Goal: Check status: Check status

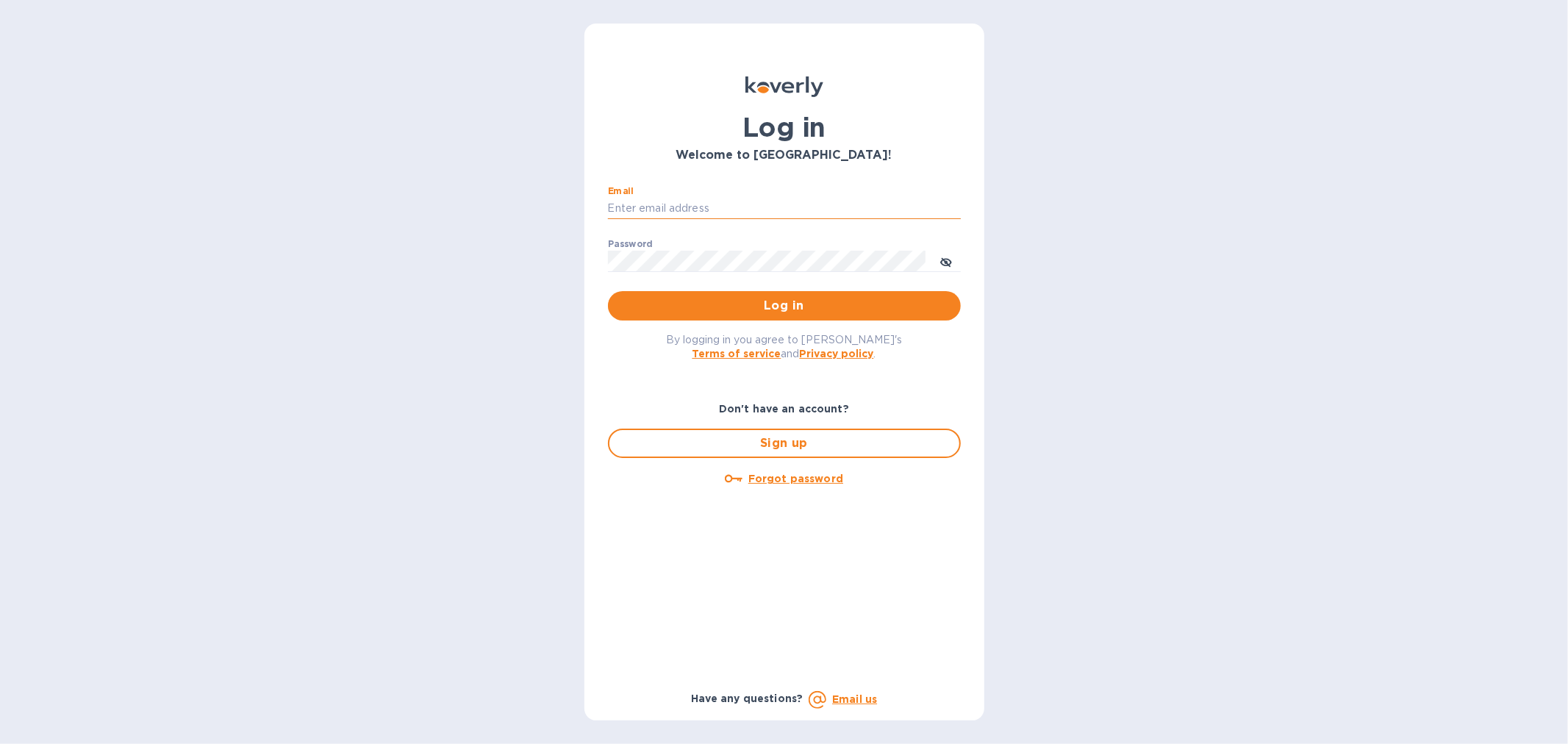
click at [741, 208] on input "Email" at bounding box center [784, 209] width 353 height 22
type input "support@customs.direct"
click at [812, 302] on span "Log in" at bounding box center [784, 305] width 329 height 18
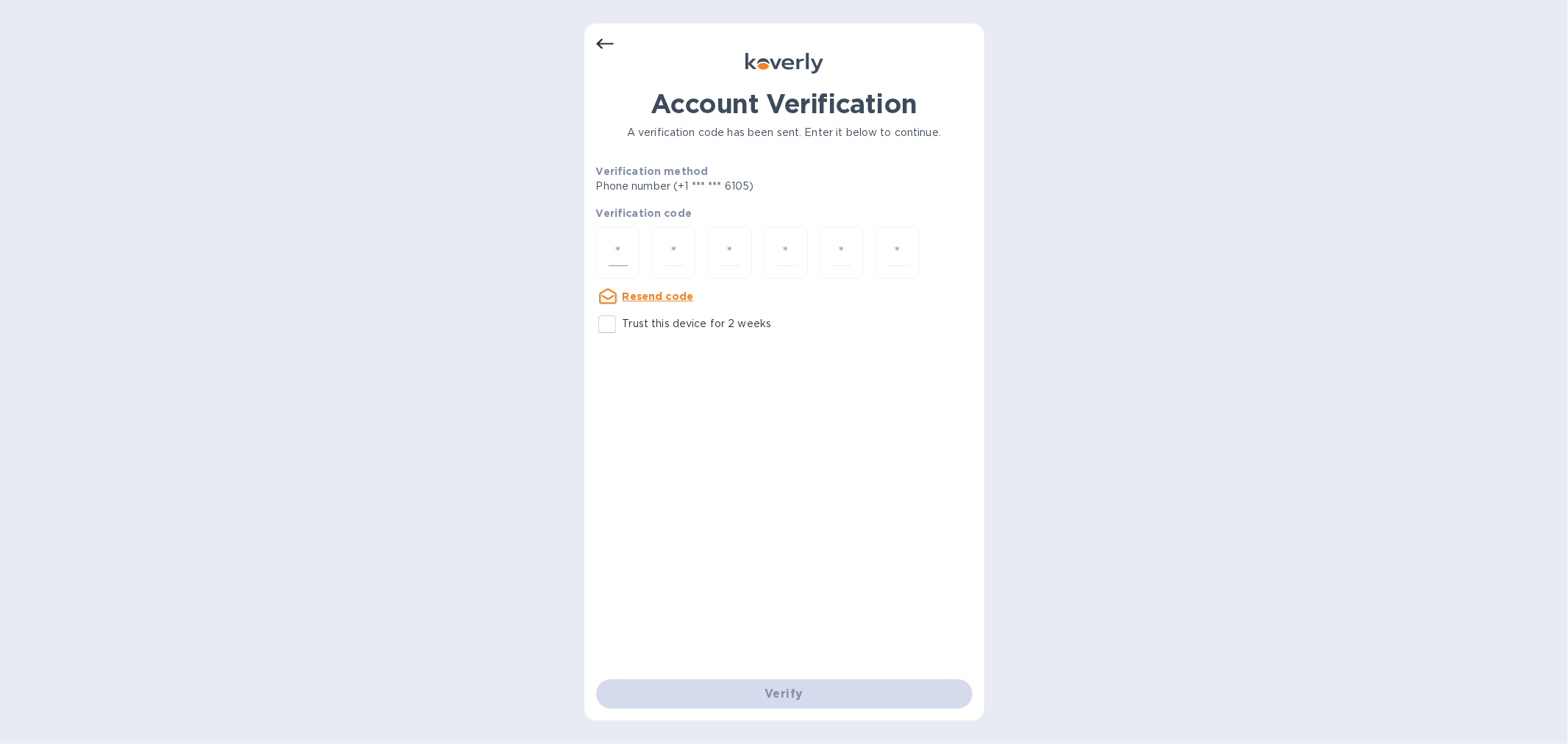
click at [618, 254] on input "number" at bounding box center [618, 253] width 19 height 27
paste input "9"
type input "9"
type input "2"
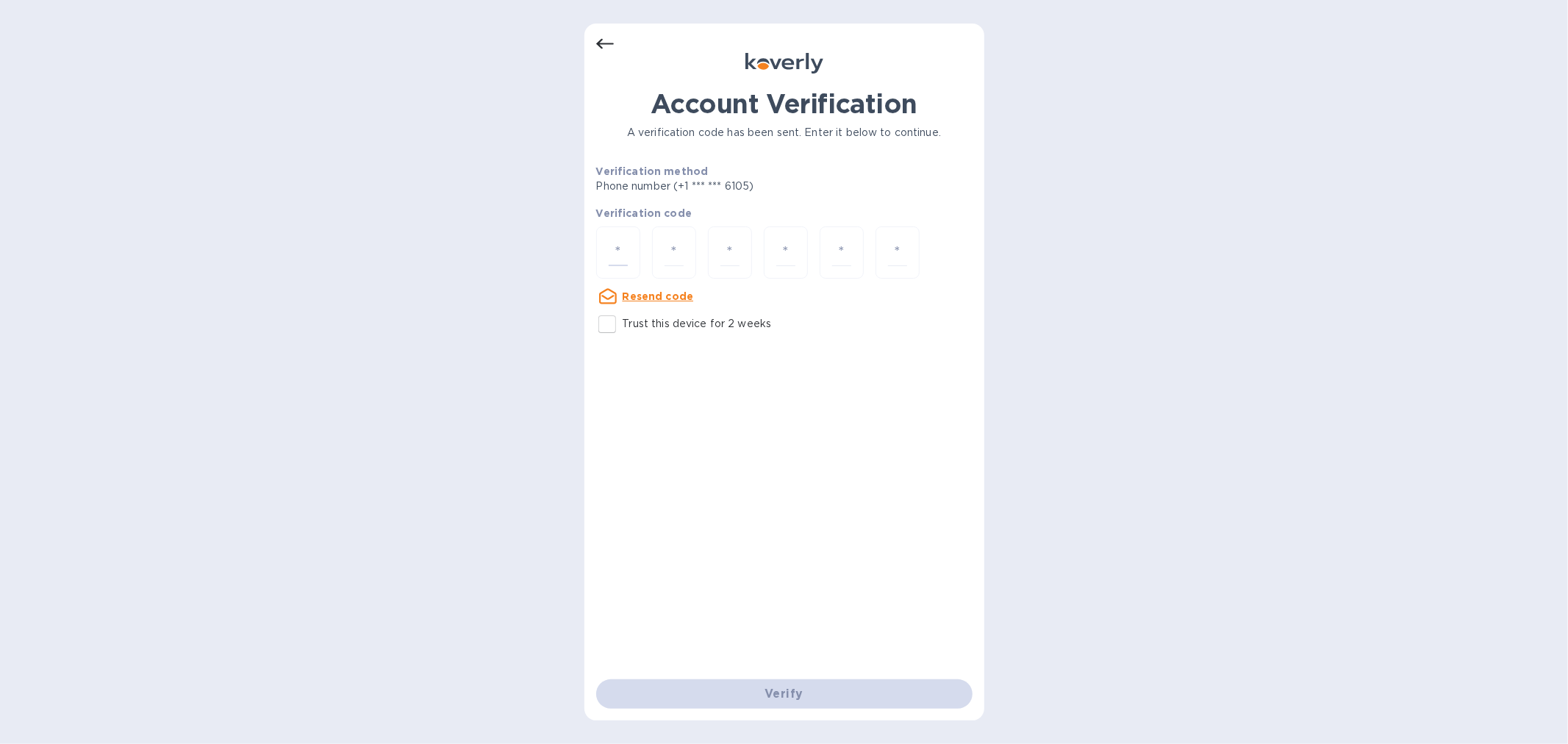
type input "9"
type input "3"
type input "2"
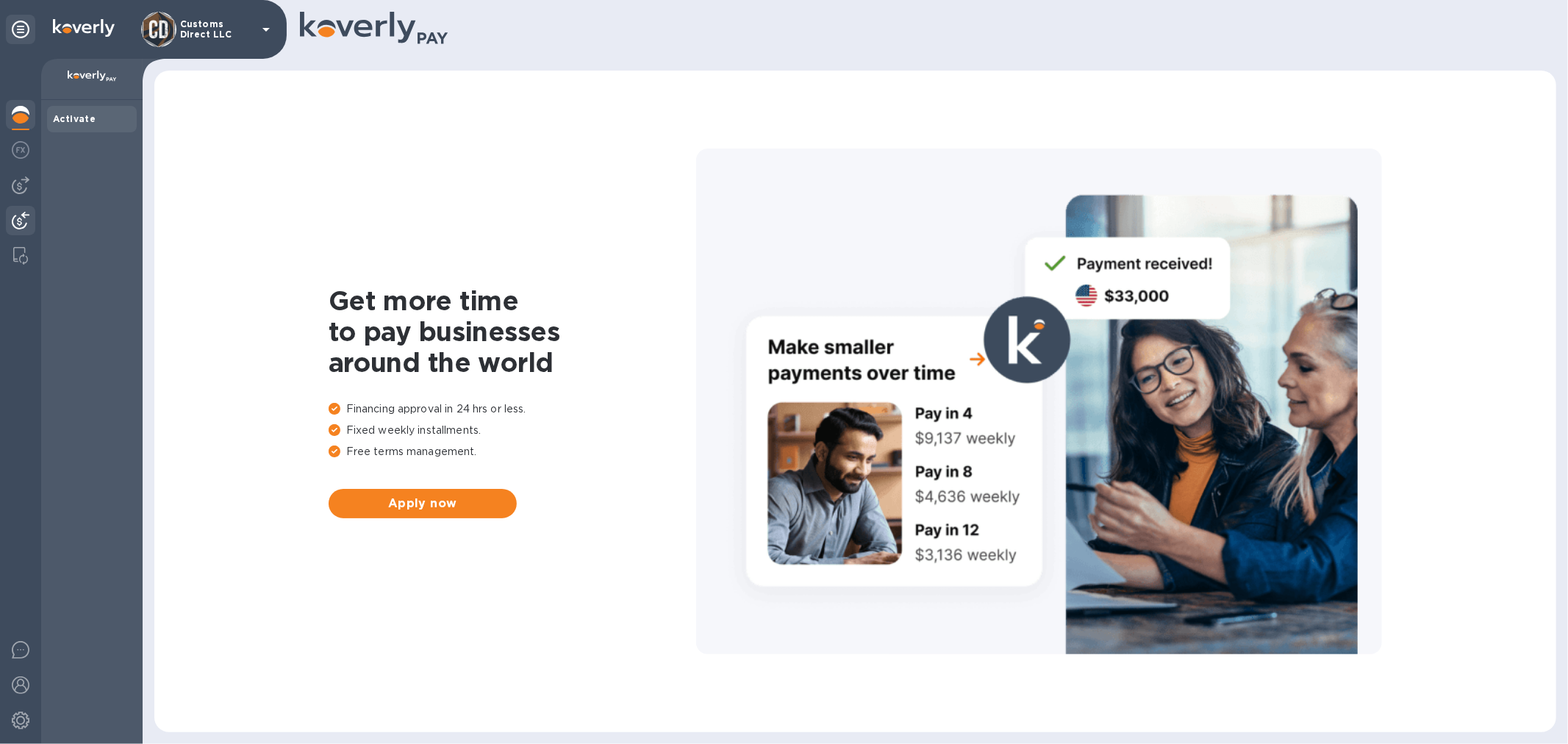
click at [24, 215] on img at bounding box center [20, 220] width 18 height 18
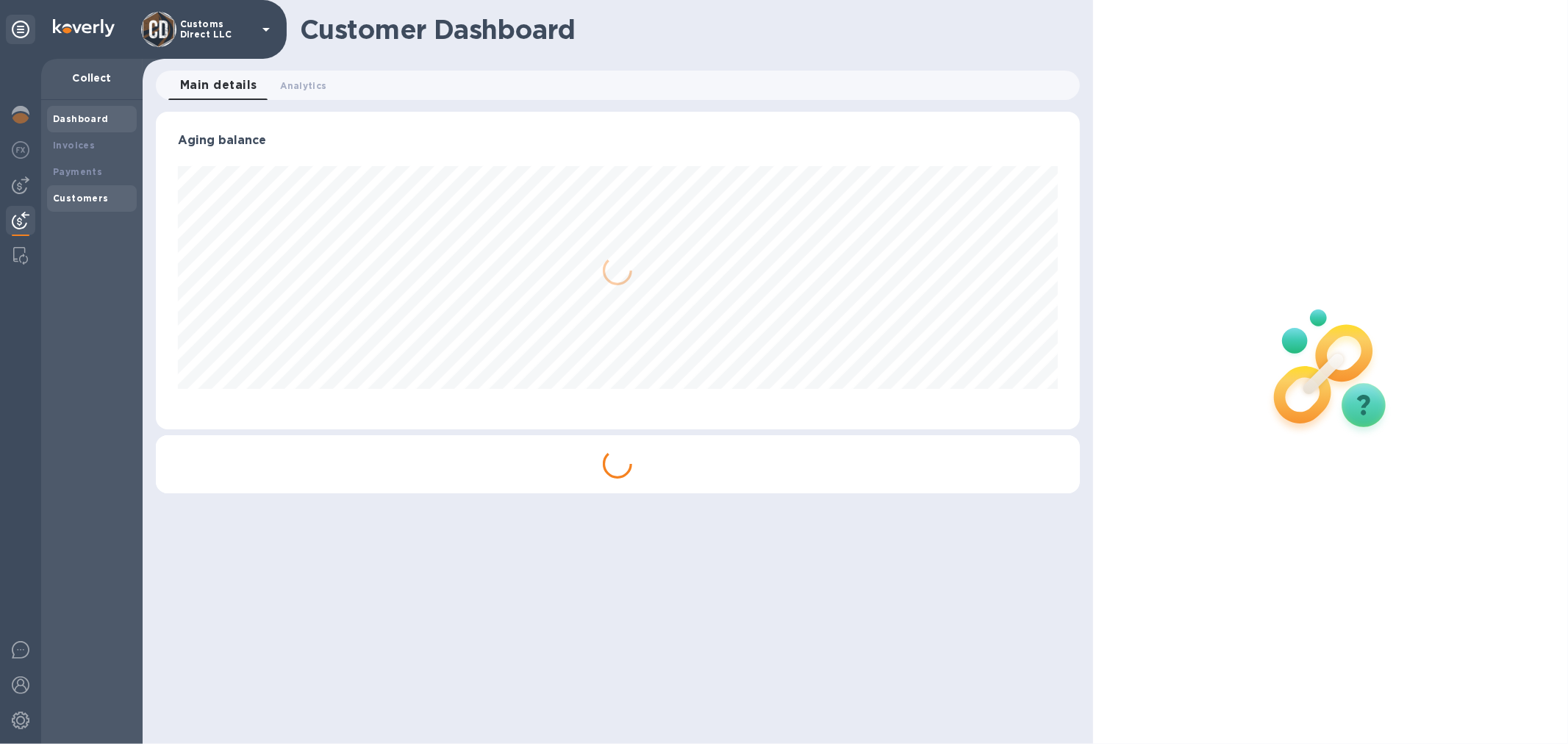
scroll to position [318, 923]
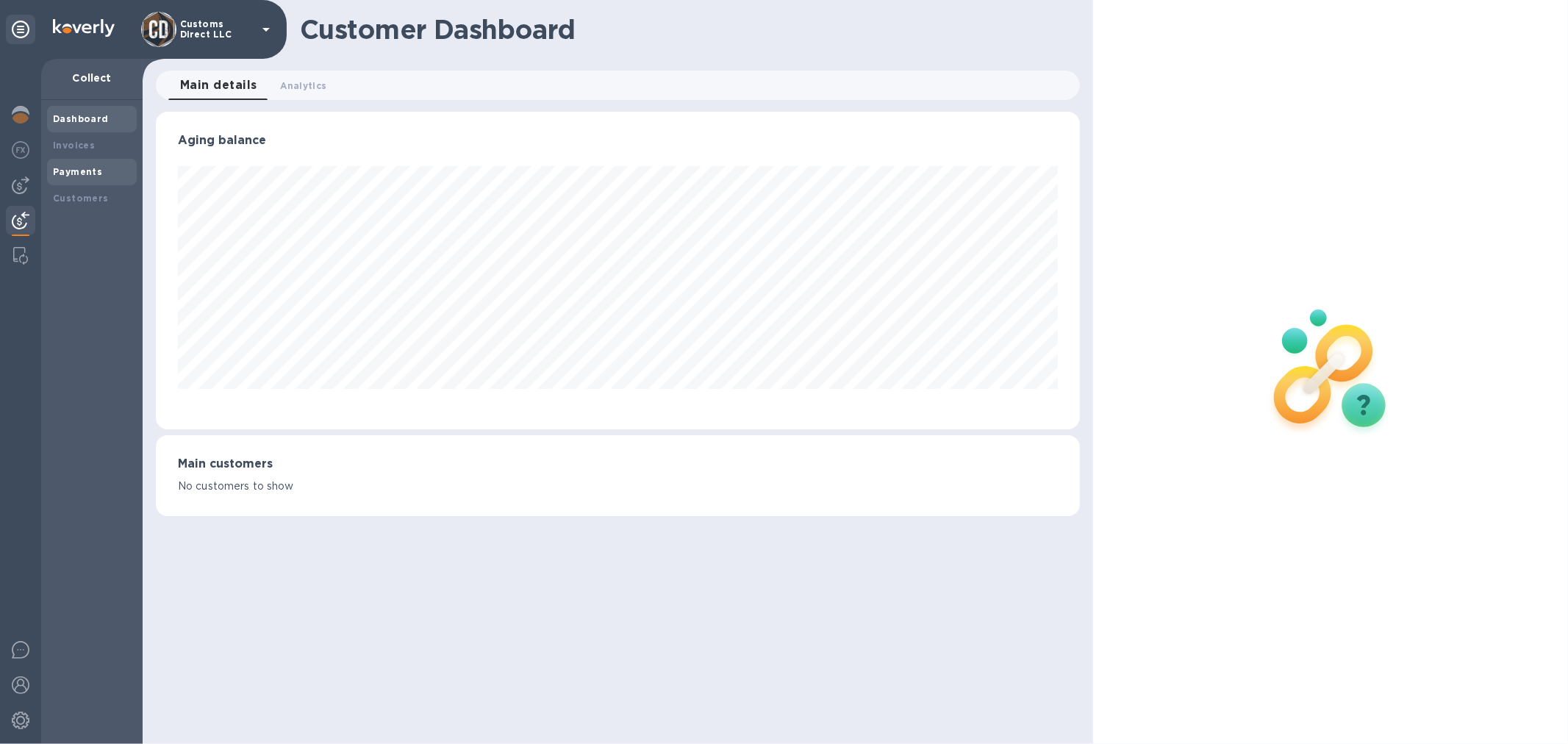
click at [72, 173] on b "Payments" at bounding box center [77, 171] width 49 height 11
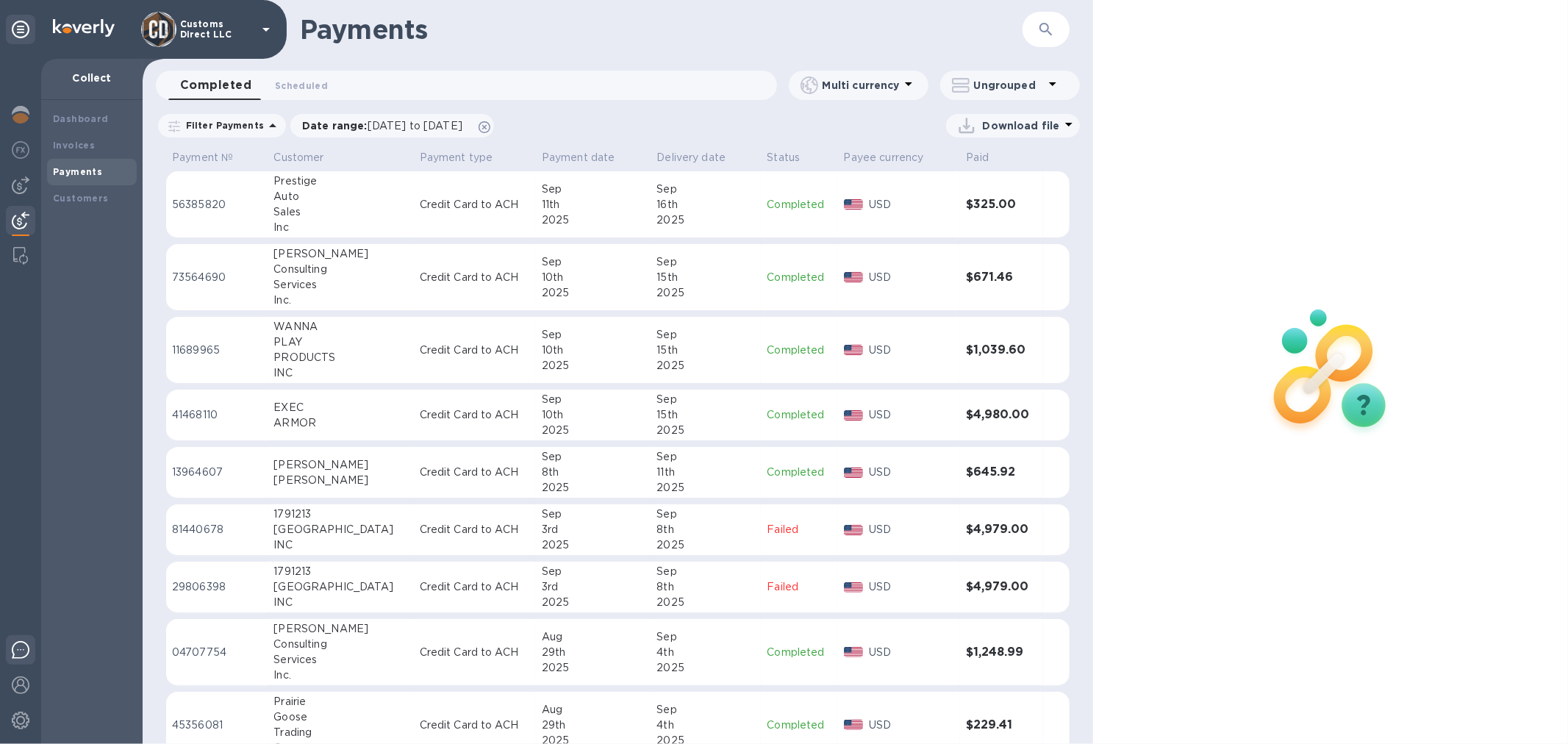
click at [18, 641] on img at bounding box center [20, 650] width 18 height 18
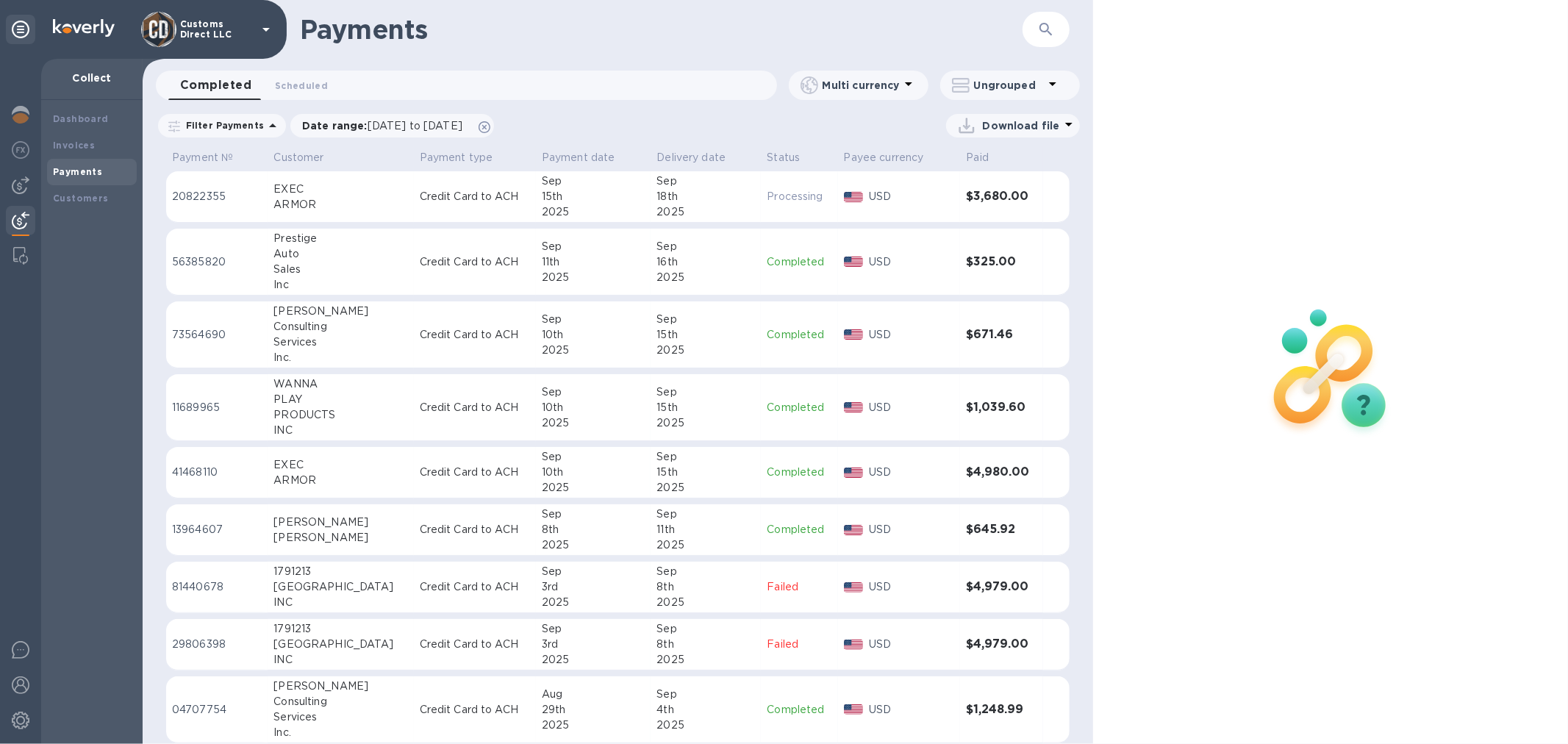
click at [497, 204] on td "Credit Card to ACH" at bounding box center [475, 197] width 122 height 52
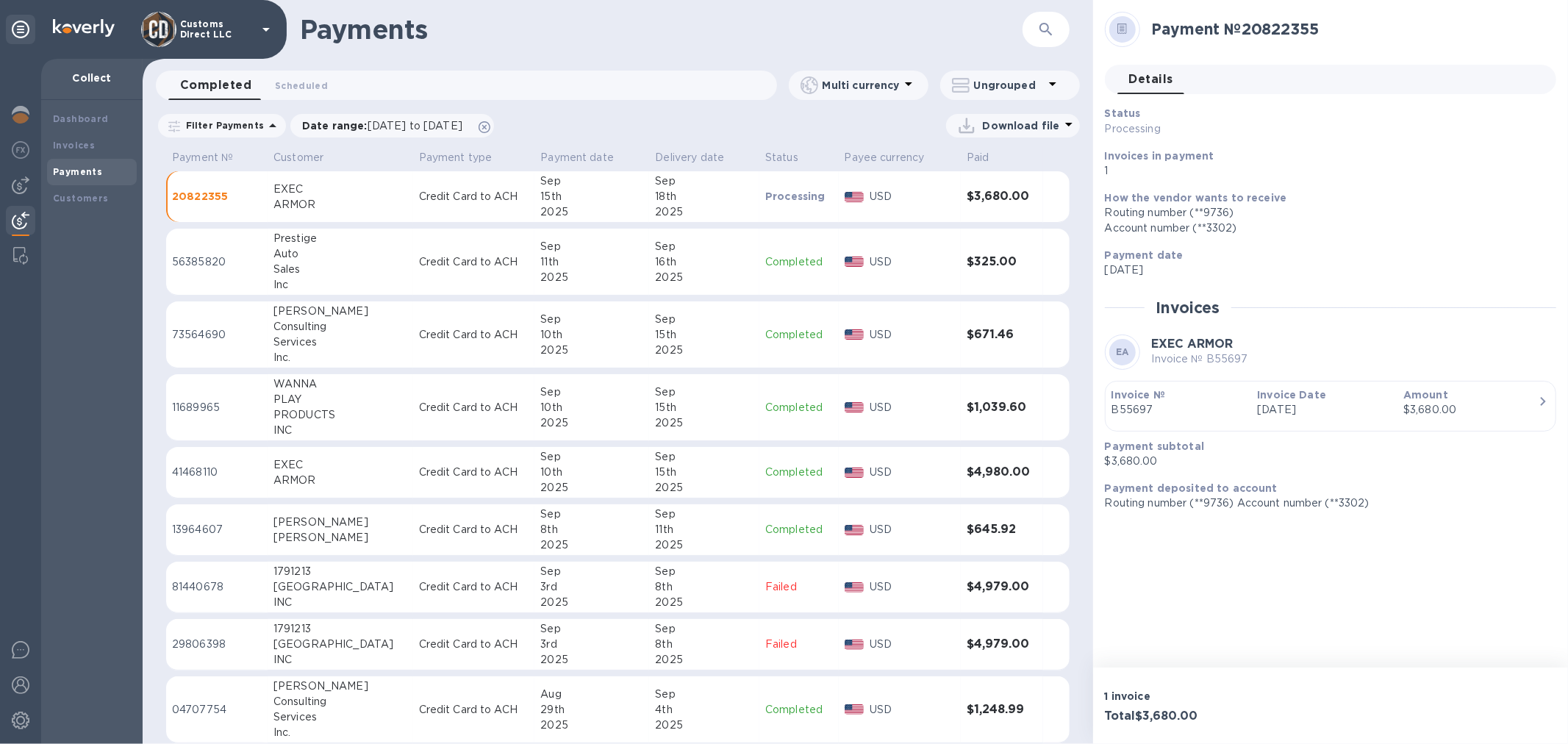
click at [575, 474] on div "10th" at bounding box center [592, 473] width 103 height 15
click at [758, 204] on td "Processing" at bounding box center [798, 197] width 81 height 52
click at [1420, 264] on p "[DATE]" at bounding box center [1324, 270] width 439 height 15
click at [1044, 27] on icon "button" at bounding box center [1045, 29] width 18 height 18
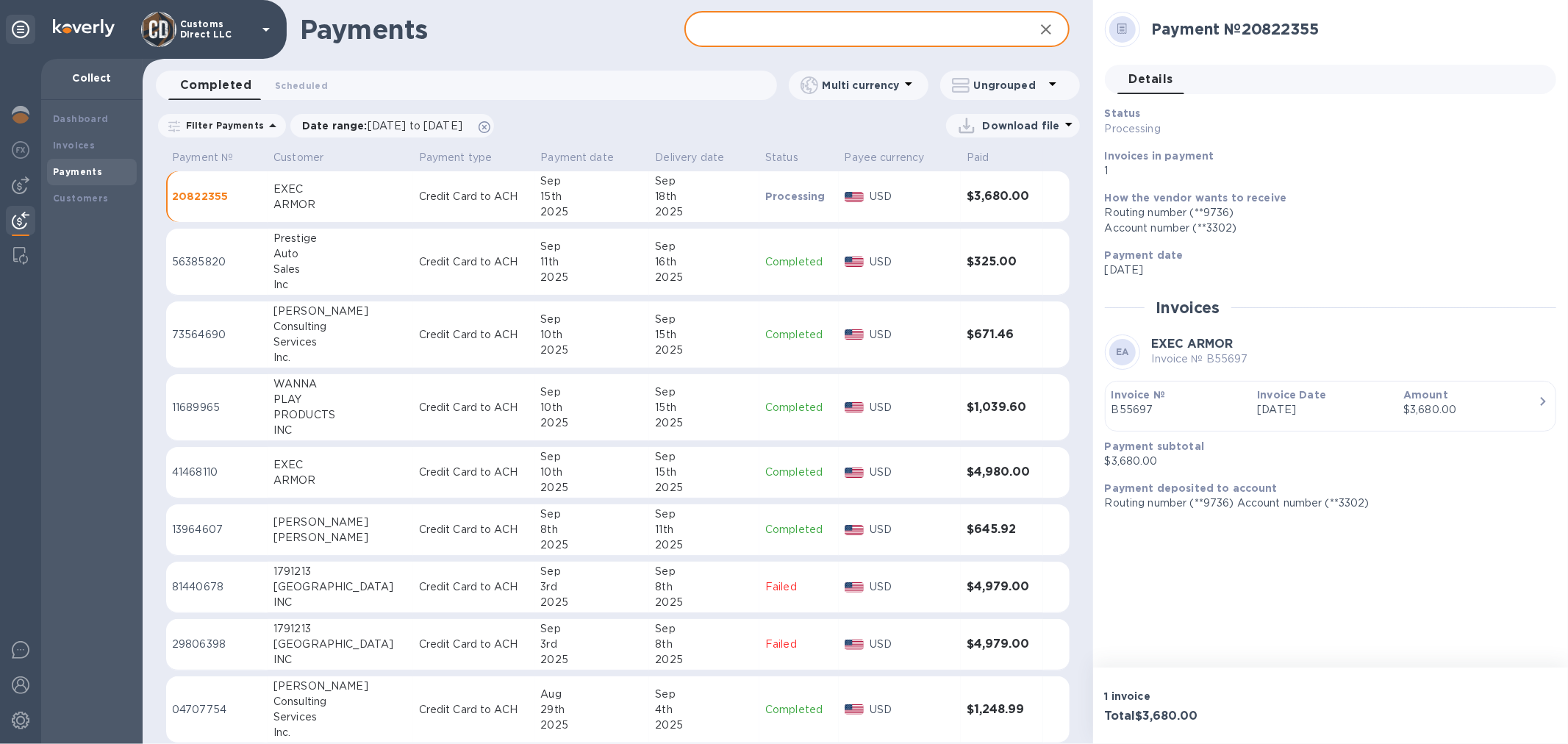
click at [825, 37] on input "text" at bounding box center [852, 30] width 337 height 36
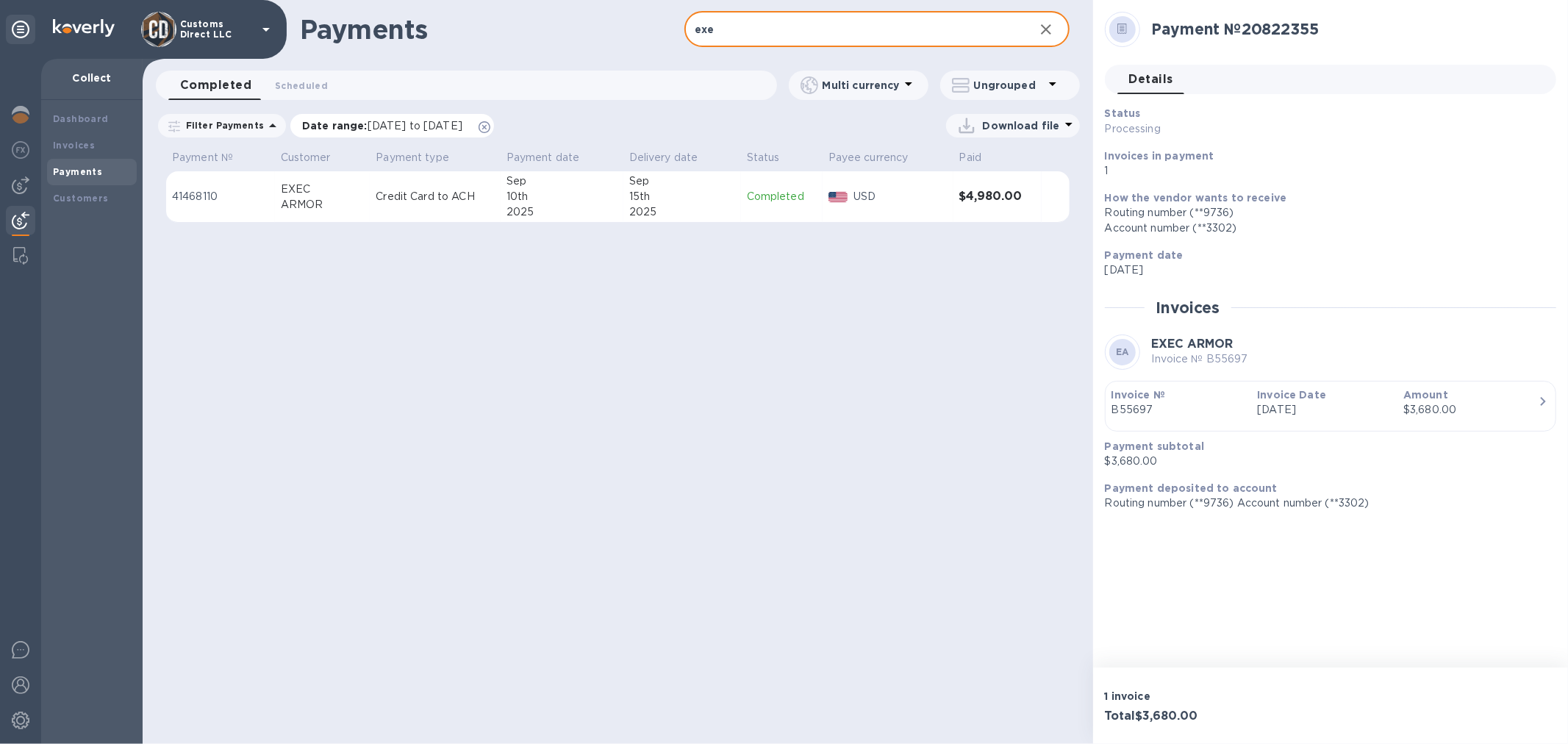
click at [490, 127] on icon at bounding box center [484, 128] width 12 height 12
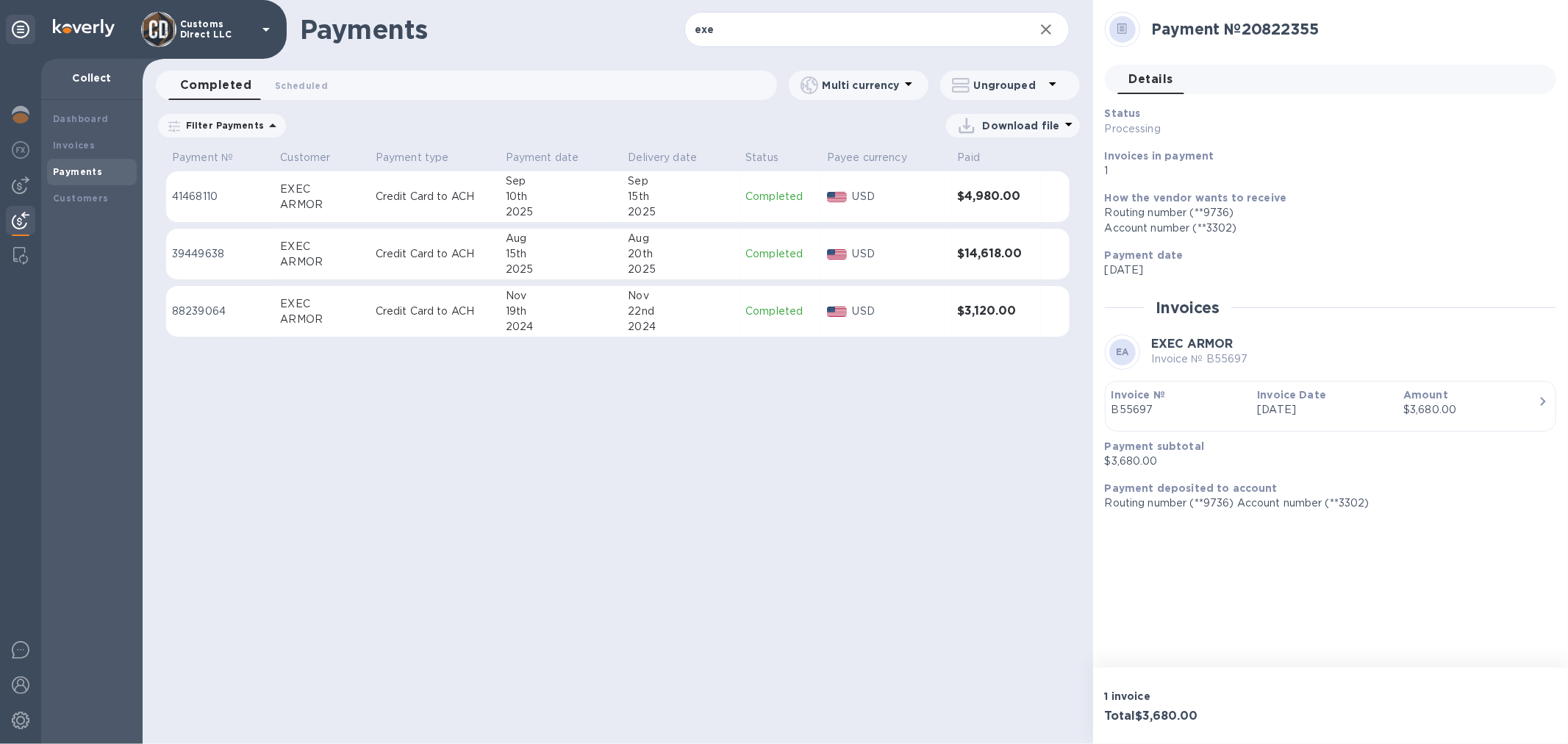
click at [699, 258] on div "20th" at bounding box center [681, 254] width 106 height 15
click at [503, 252] on td "[DATE]" at bounding box center [559, 254] width 122 height 52
click at [1270, 550] on div "Payment № 39449638 Details 0 Status Completed Invoices in payment 1 How the ven…" at bounding box center [1330, 333] width 475 height 667
drag, startPoint x: 761, startPoint y: 31, endPoint x: 665, endPoint y: 37, distance: 96.2
click at [665, 36] on div "Payments exe ​" at bounding box center [618, 29] width 950 height 59
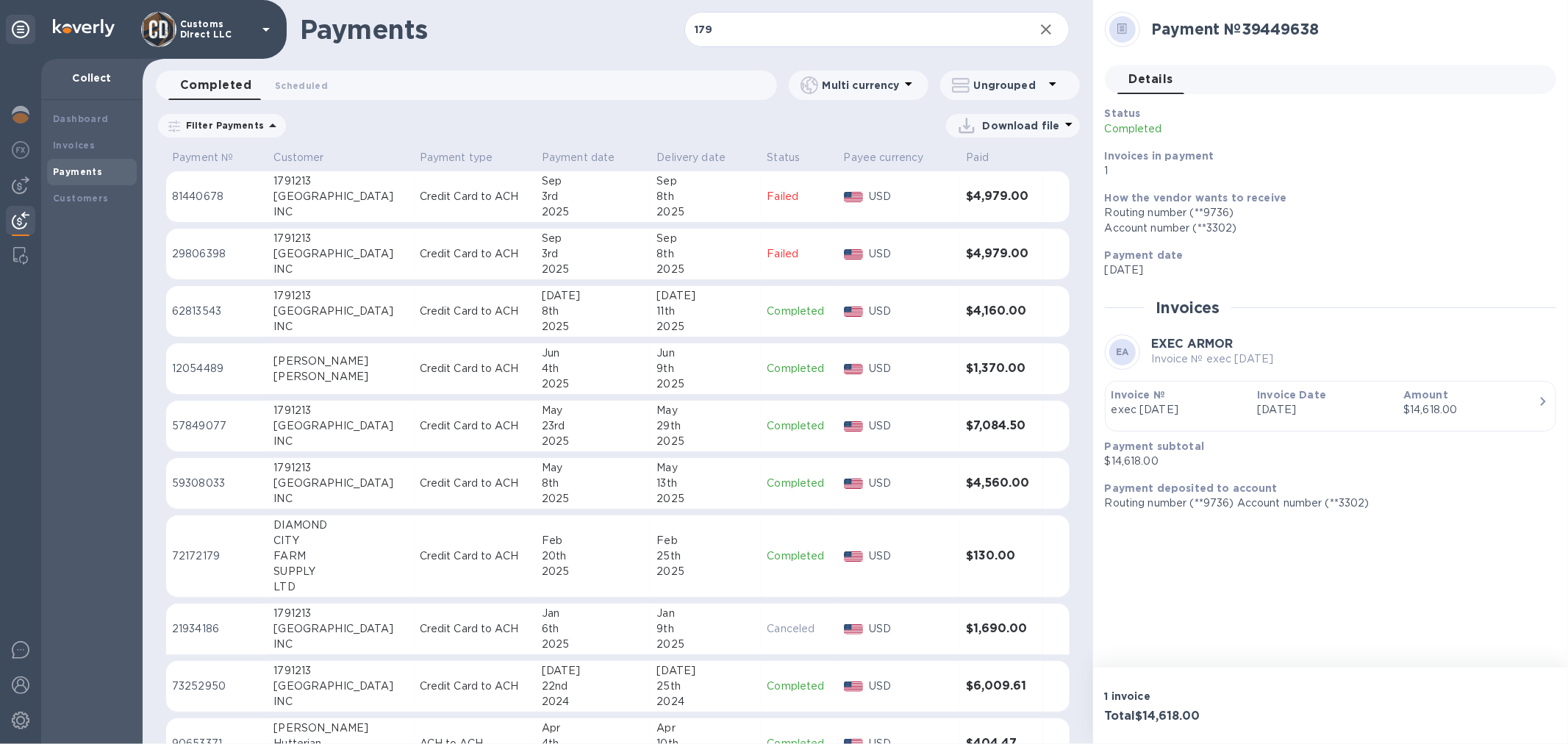
click at [767, 313] on p "Completed" at bounding box center [799, 311] width 65 height 15
click at [764, 256] on p "Failed" at bounding box center [798, 254] width 69 height 15
click at [737, 194] on td "[DATE]" at bounding box center [705, 197] width 110 height 52
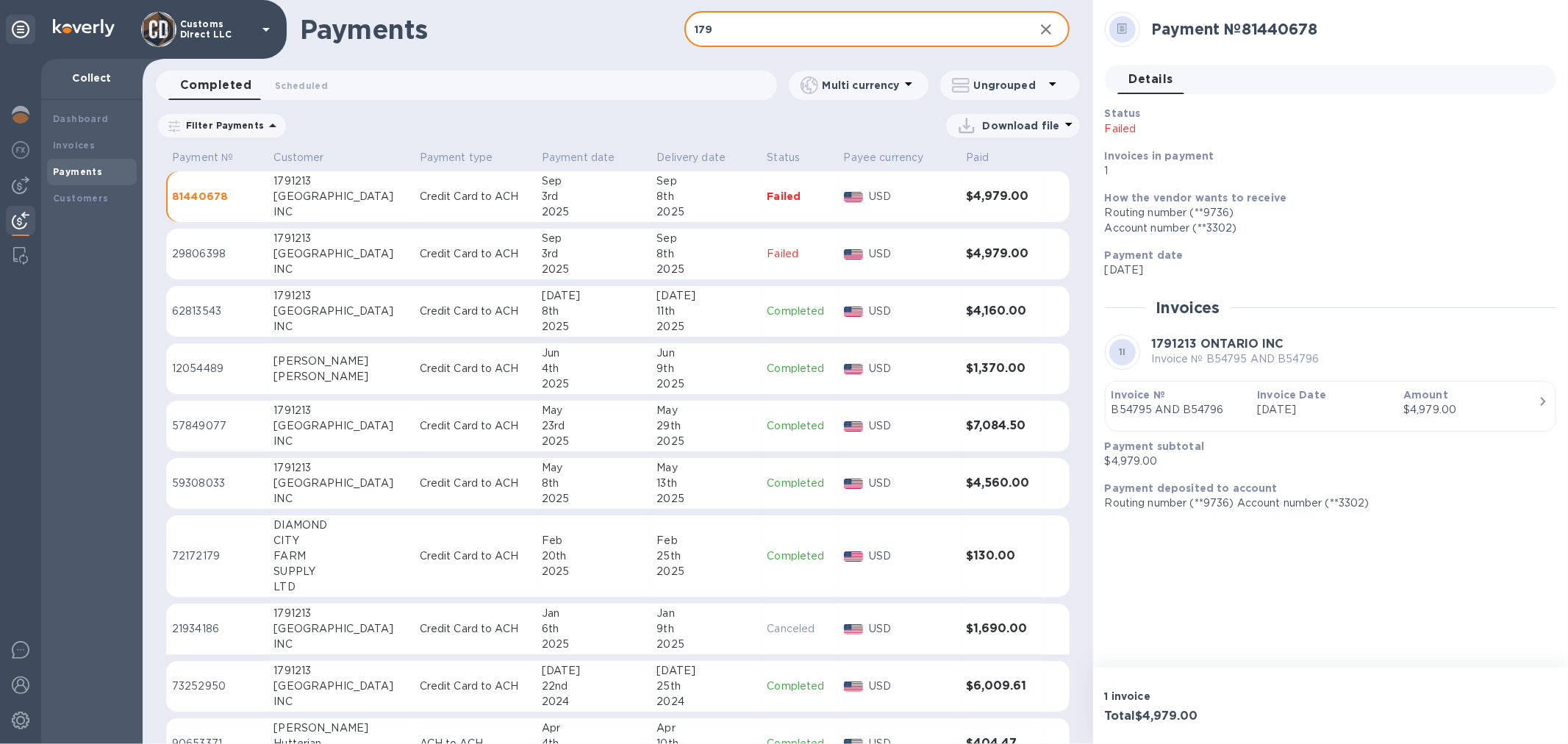
drag, startPoint x: 743, startPoint y: 27, endPoint x: 574, endPoint y: 36, distance: 169.2
click at [575, 36] on div "Payments 179 ​" at bounding box center [618, 29] width 950 height 59
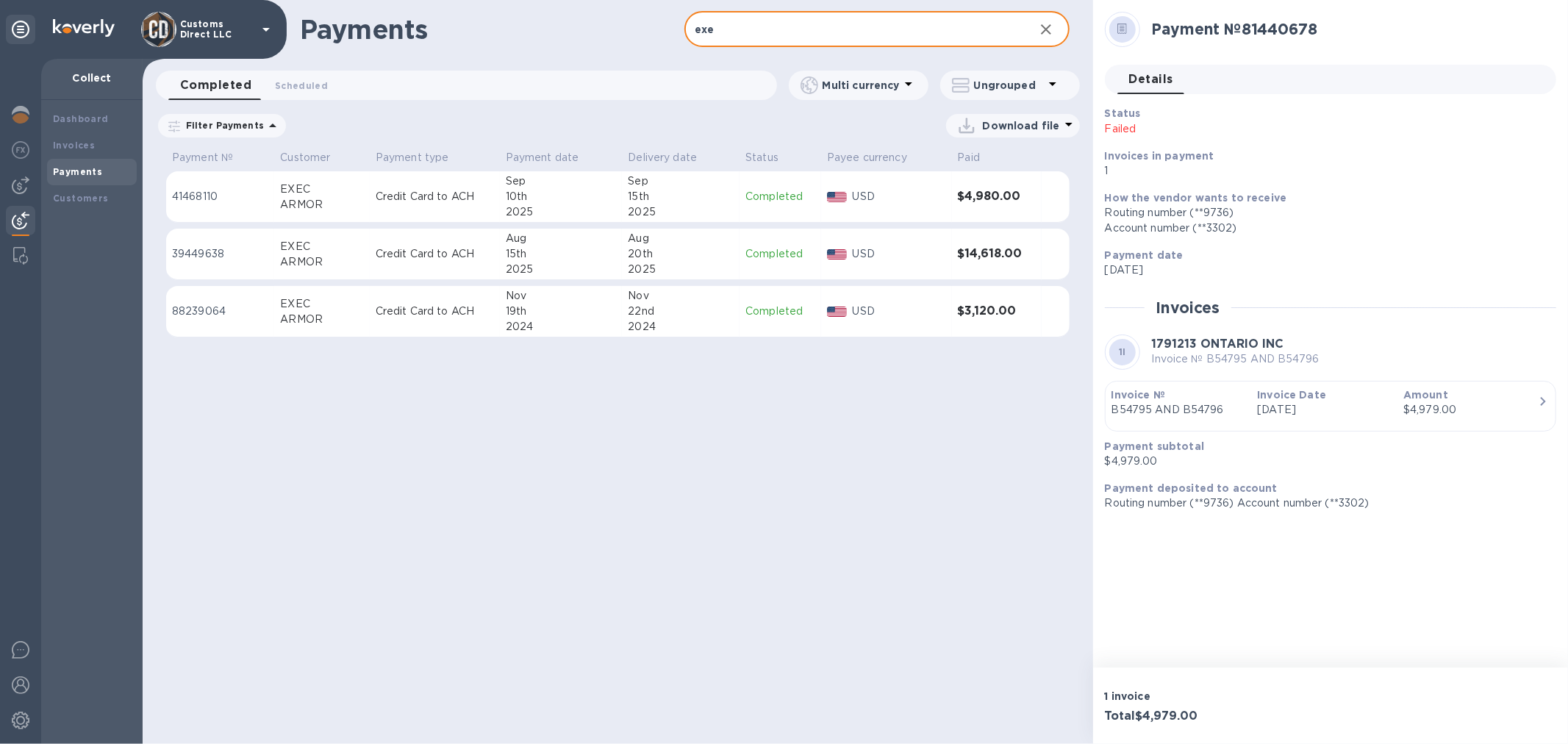
type input "exe"
click at [688, 256] on div "20th" at bounding box center [681, 254] width 106 height 15
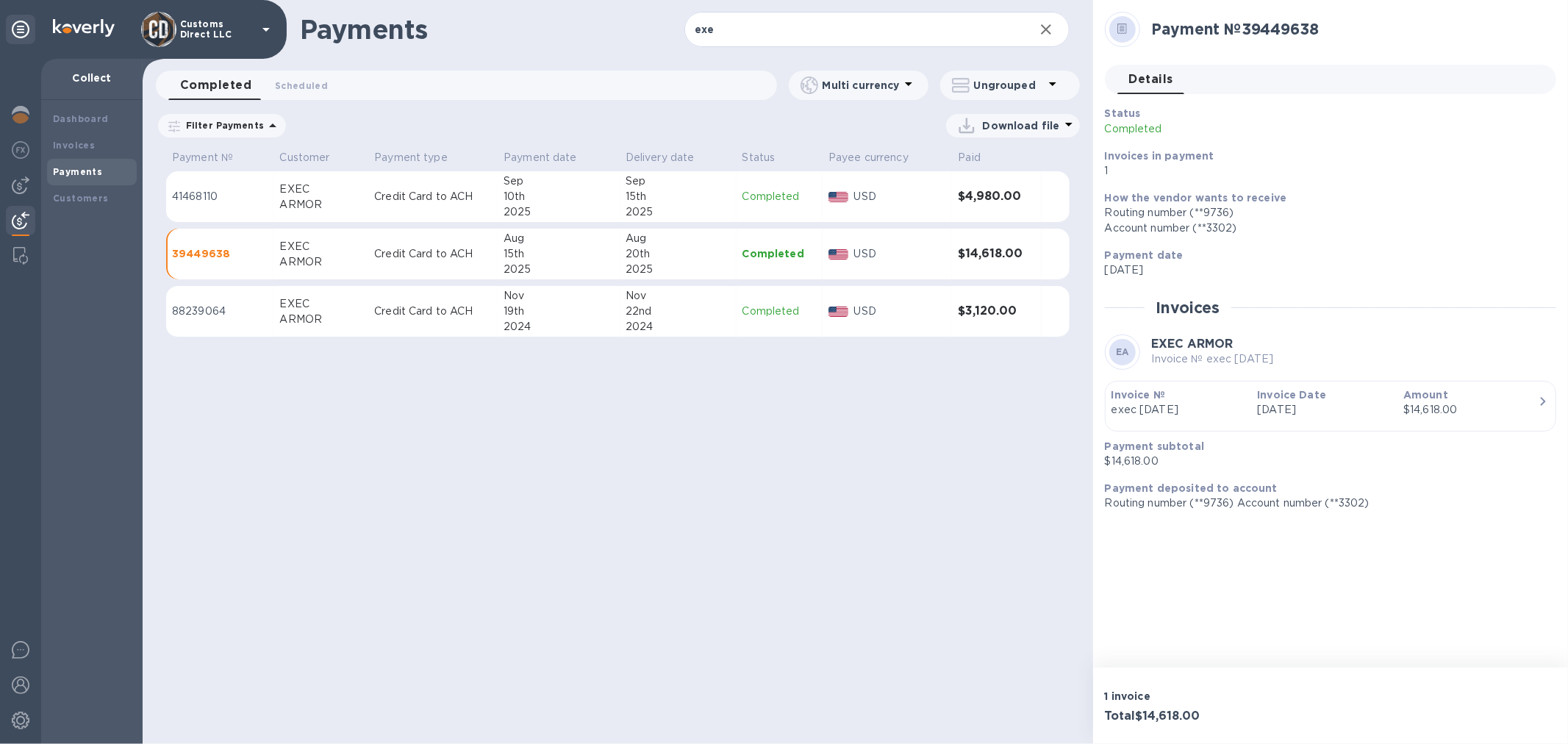
click at [1543, 406] on icon "button" at bounding box center [1543, 401] width 18 height 18
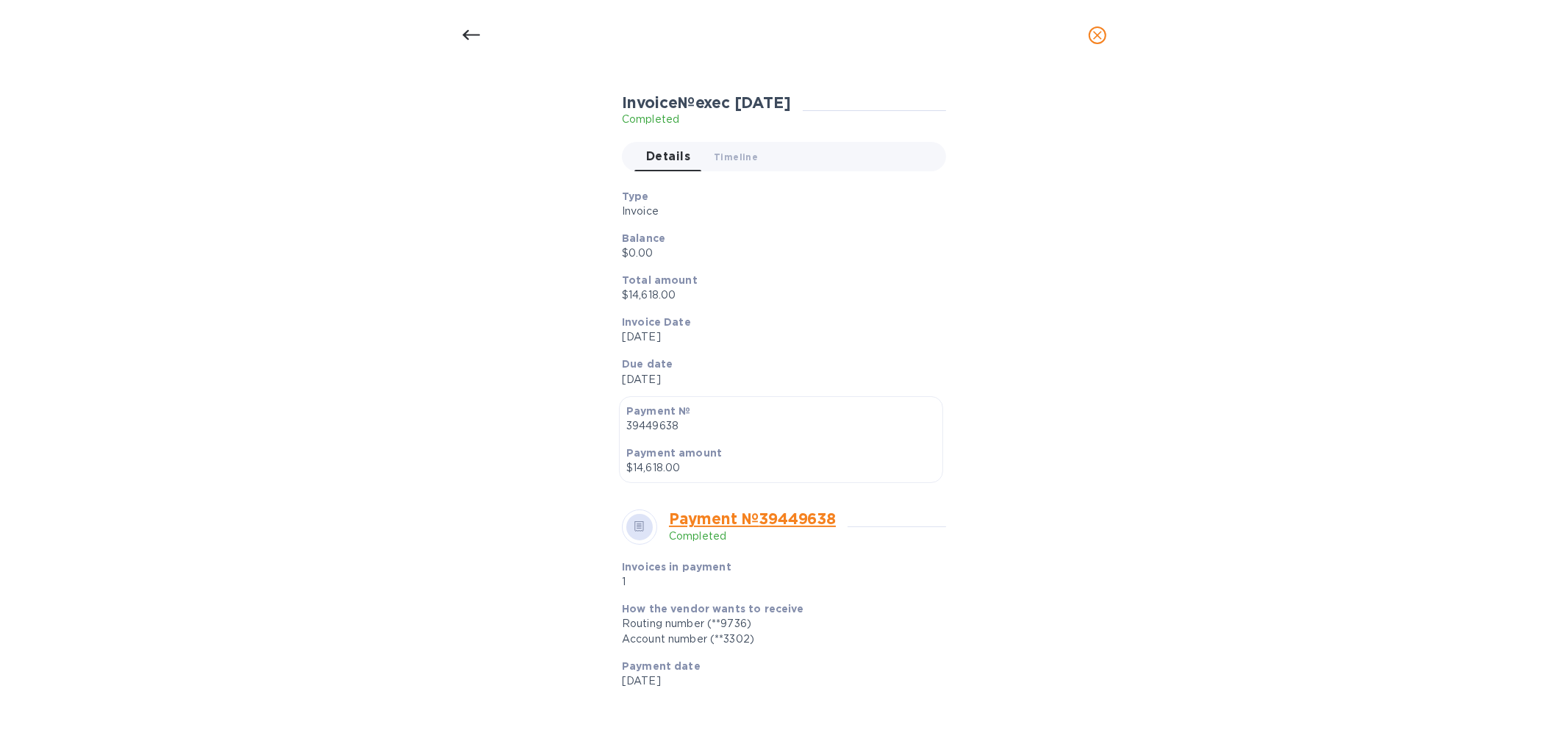
scroll to position [78, 0]
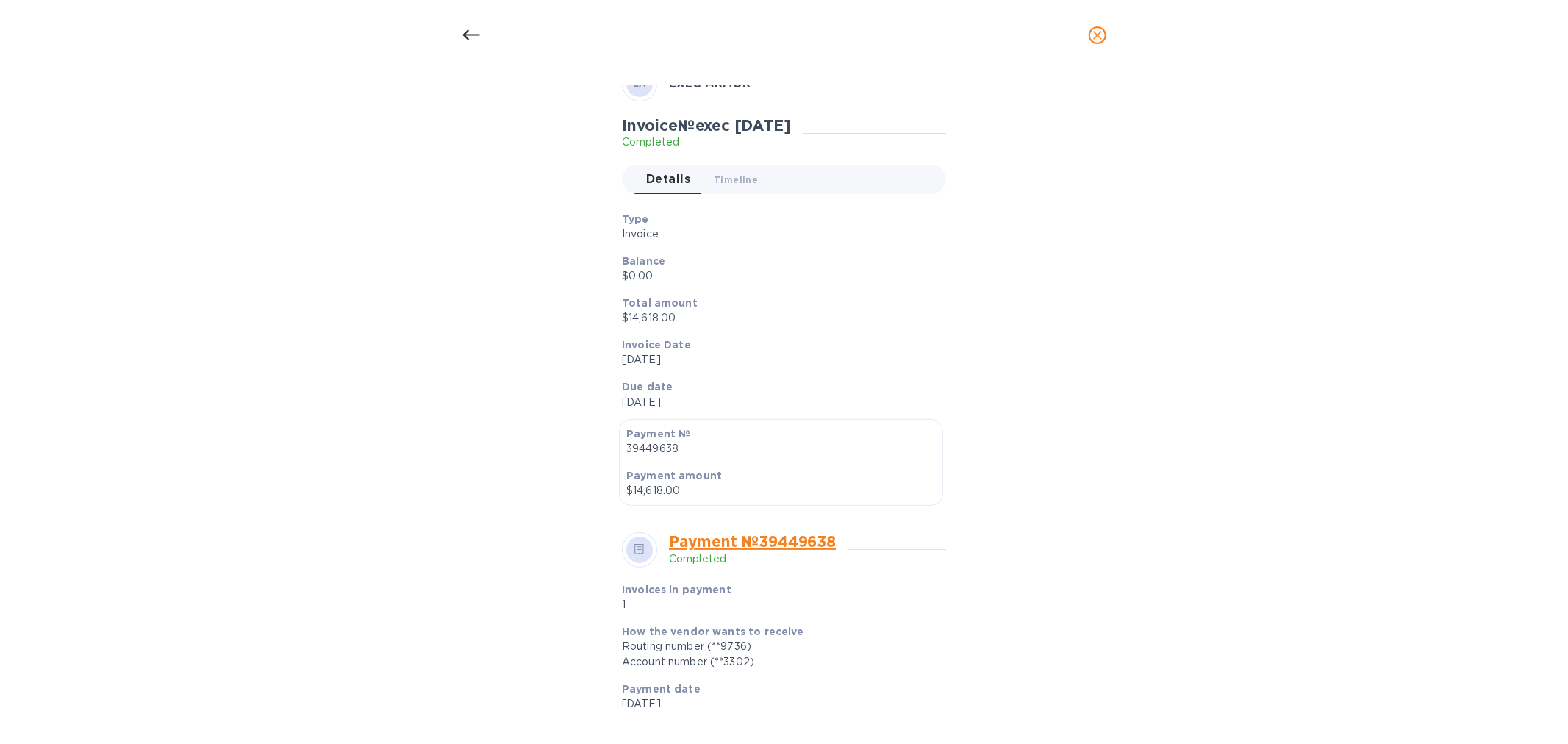
drag, startPoint x: 1263, startPoint y: 144, endPoint x: 1273, endPoint y: 141, distance: 10.4
click at [1263, 144] on div "Invoice details EA EXEC ARMOR Invoice № exec [DATE] Completed Details 0 Timelin…" at bounding box center [784, 407] width 1568 height 673
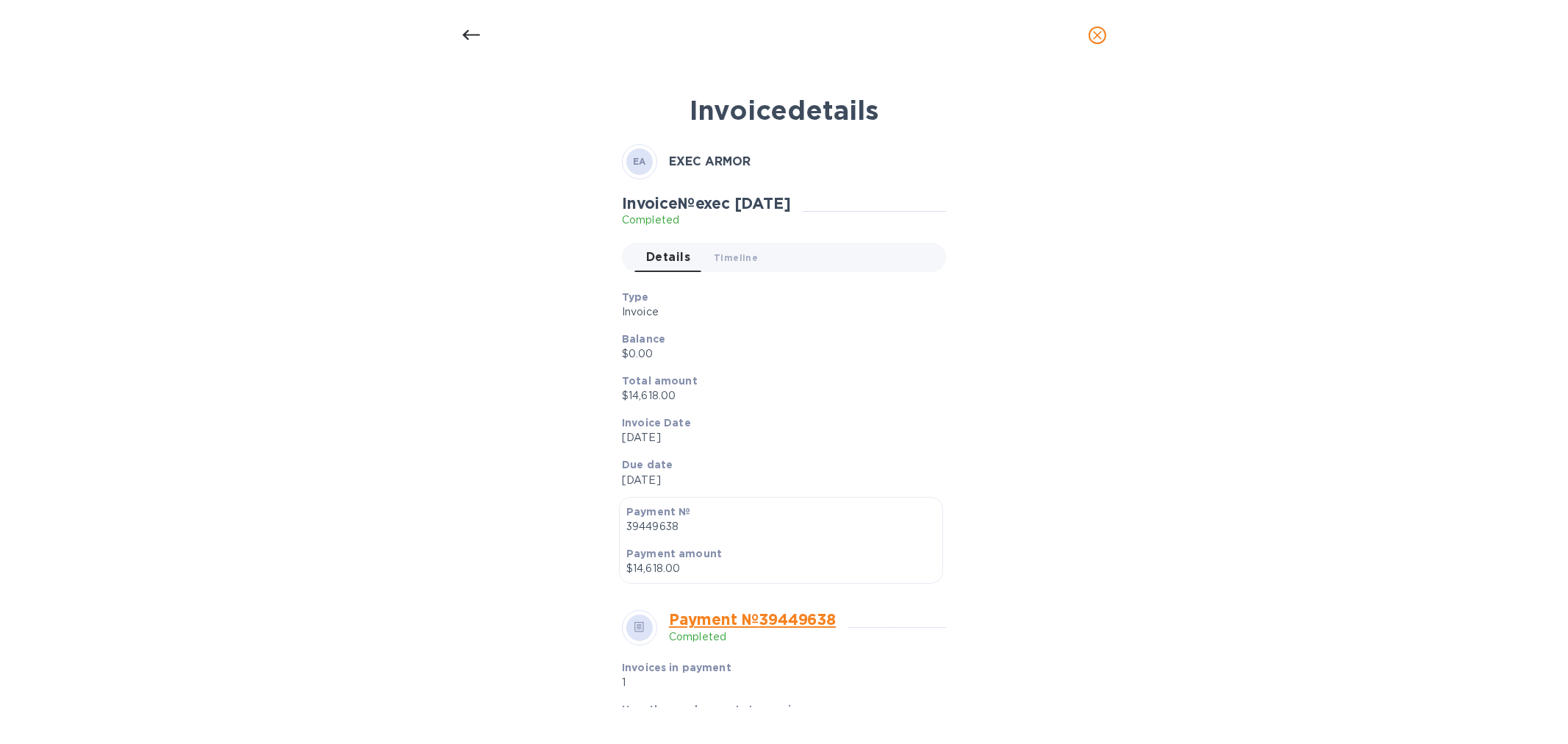
click at [467, 32] on icon at bounding box center [471, 35] width 18 height 18
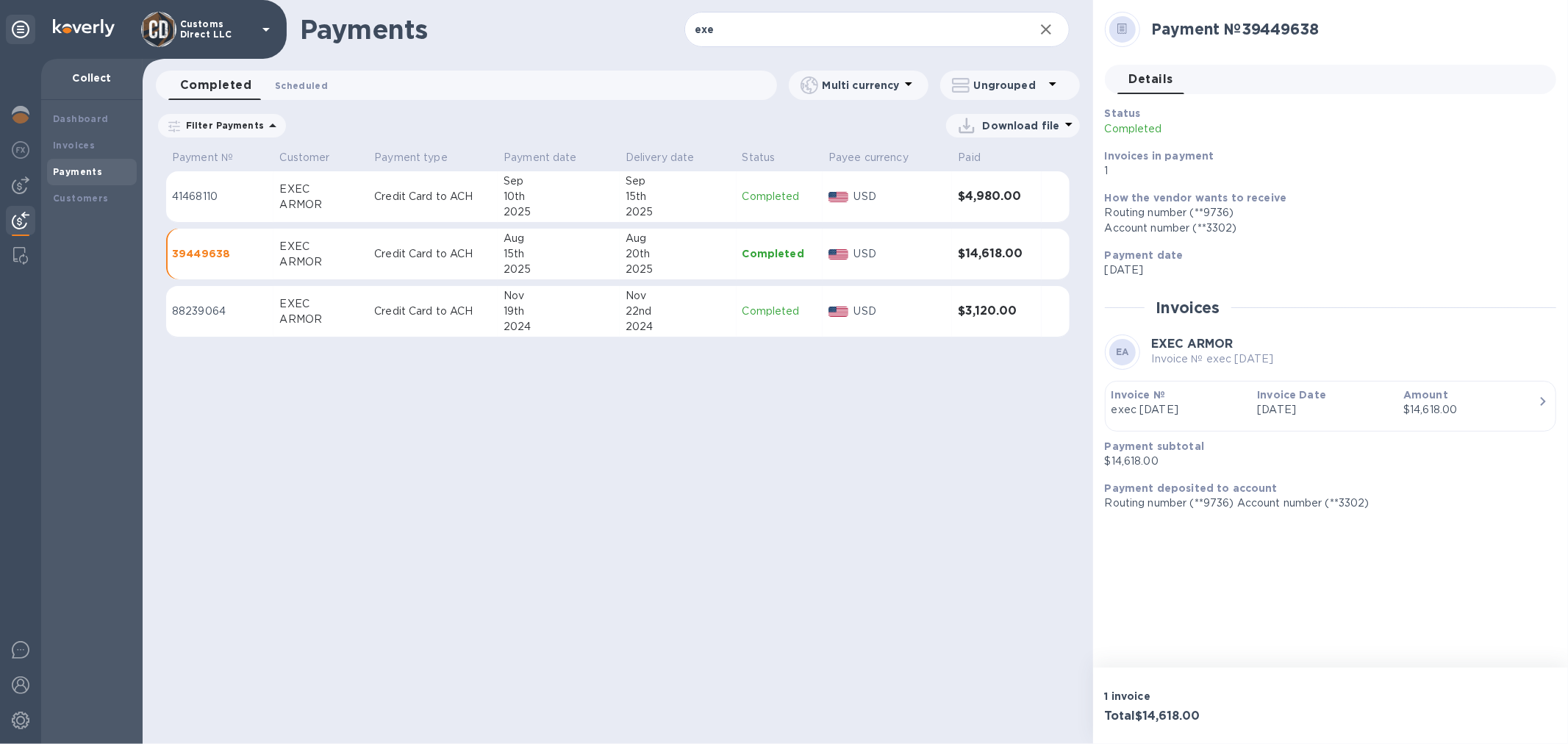
click at [298, 84] on span "Scheduled 0" at bounding box center [301, 86] width 53 height 15
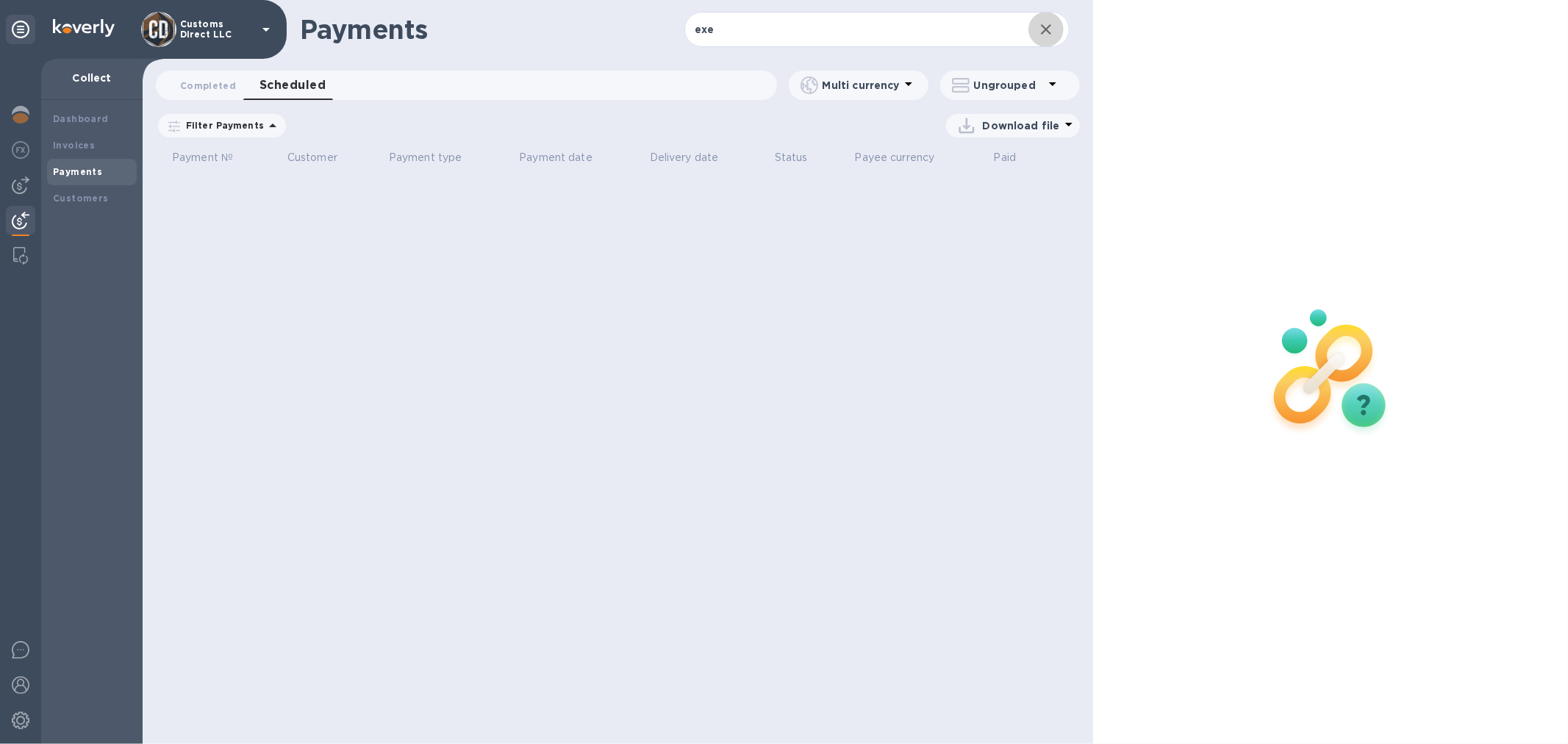
click at [1037, 26] on icon "button" at bounding box center [1045, 29] width 18 height 18
click at [93, 166] on b "Payments" at bounding box center [77, 171] width 49 height 11
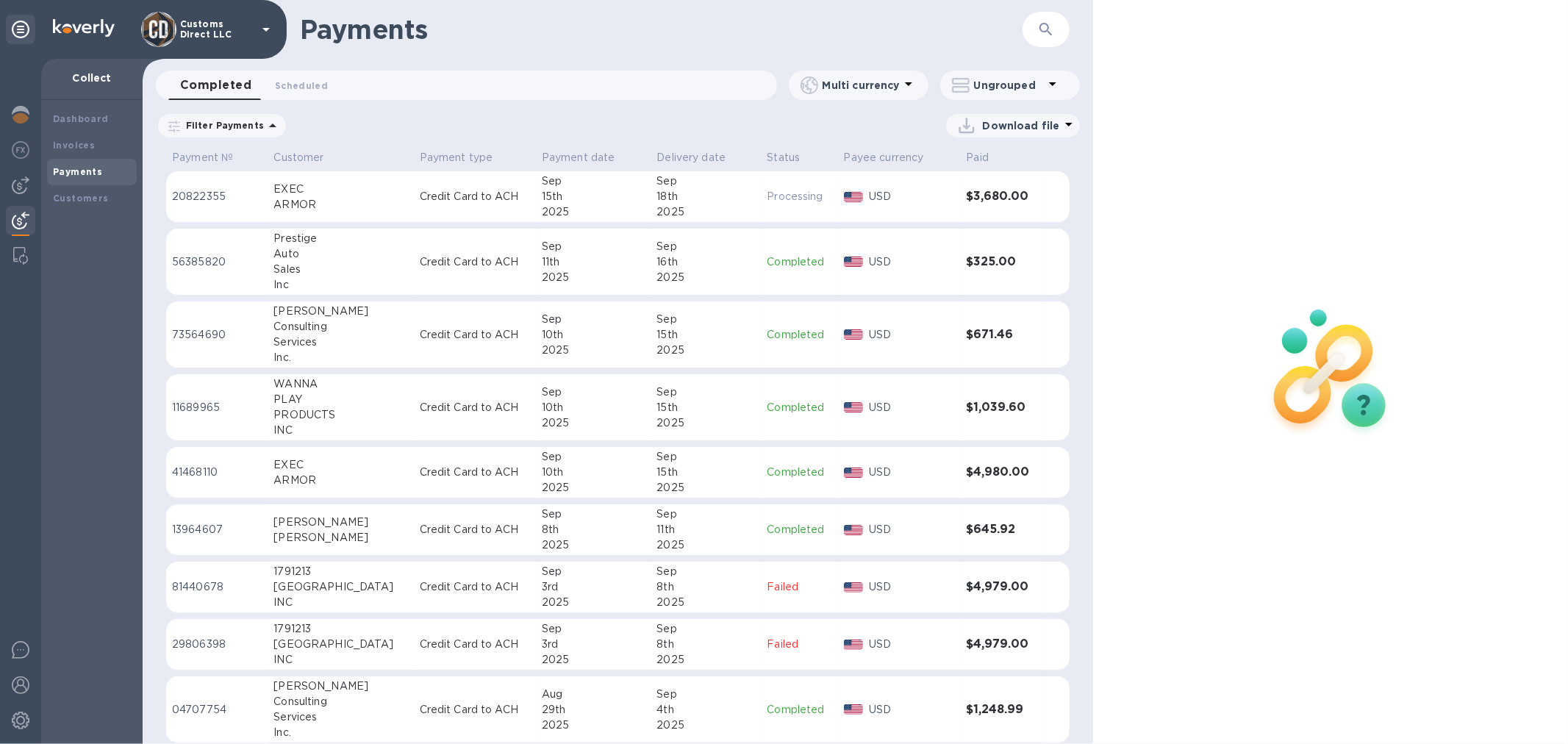
click at [687, 203] on div "18th" at bounding box center [705, 196] width 99 height 15
